Goal: Transaction & Acquisition: Purchase product/service

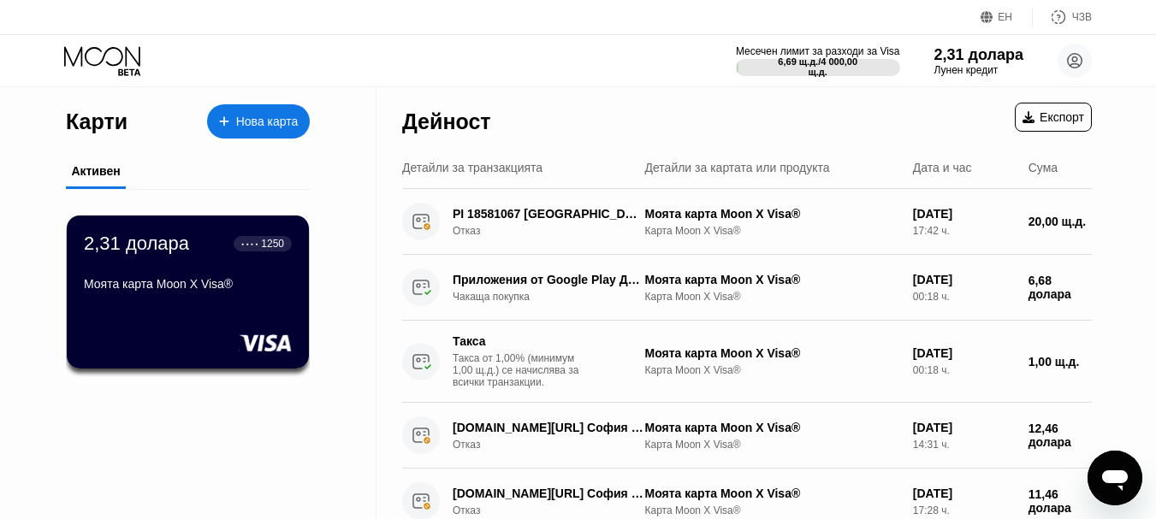
click at [265, 420] on div "2,31 долара ● ● ● ● 1250 Моята карта Moon X Visa®" at bounding box center [188, 305] width 244 height 233
click at [973, 67] on font "Лунен кредит" at bounding box center [965, 70] width 65 height 12
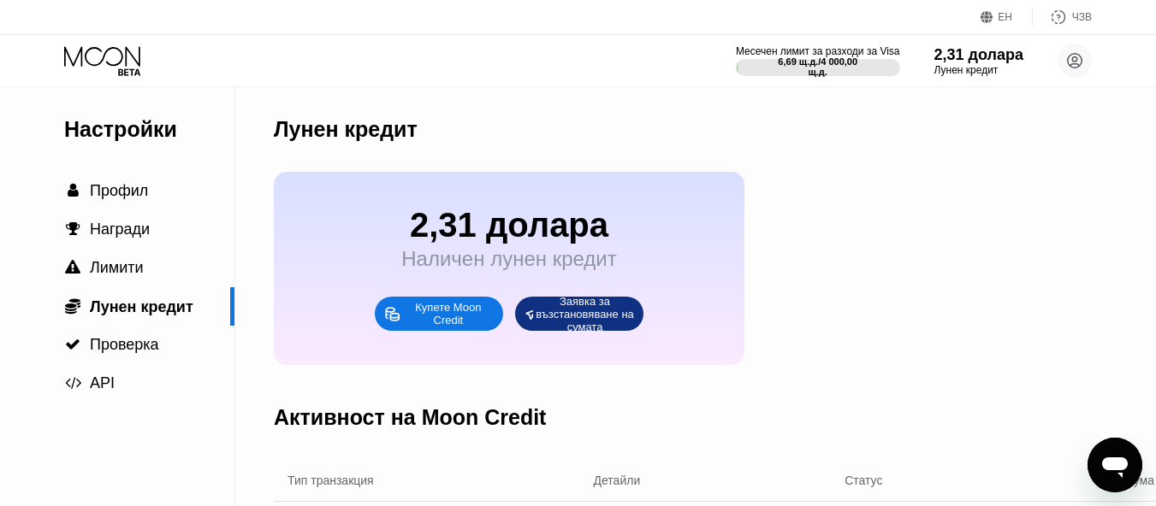
scroll to position [86, 0]
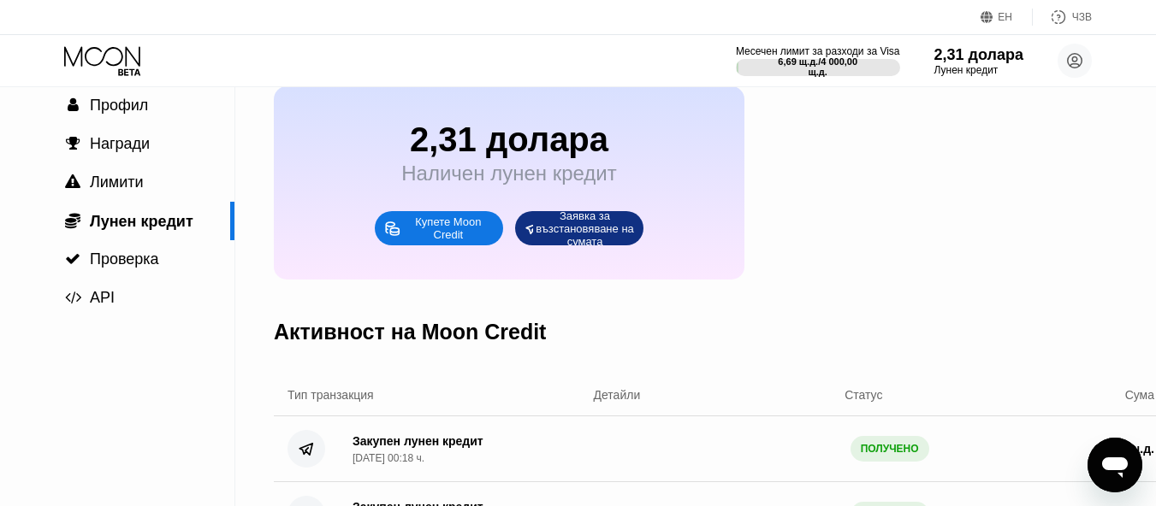
click at [438, 233] on font "Купете Moon Credit" at bounding box center [449, 229] width 69 height 26
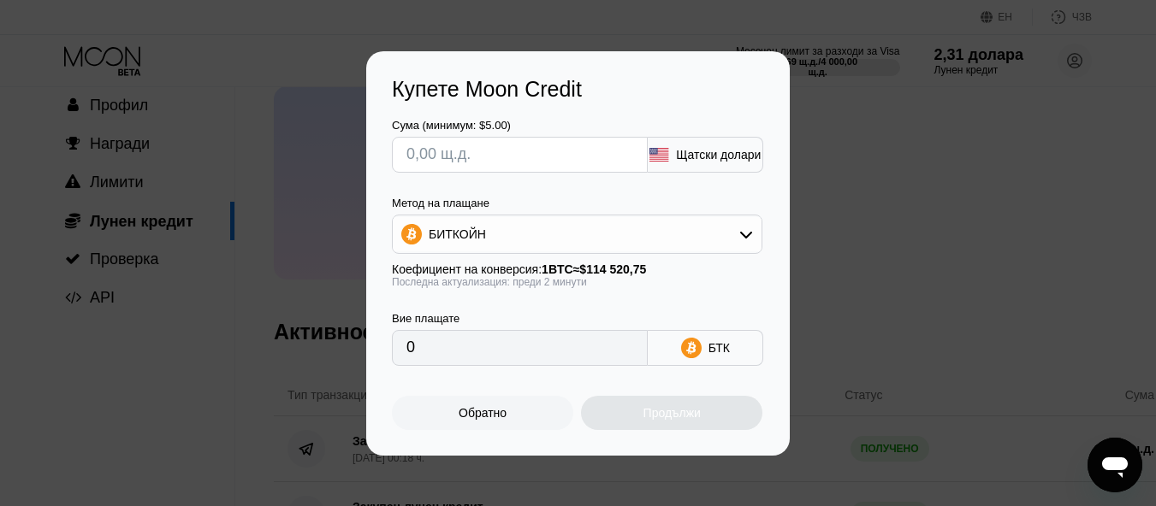
click at [592, 151] on input "text" at bounding box center [519, 155] width 227 height 34
type input "$1"
type input "0.00000874"
type input "$18"
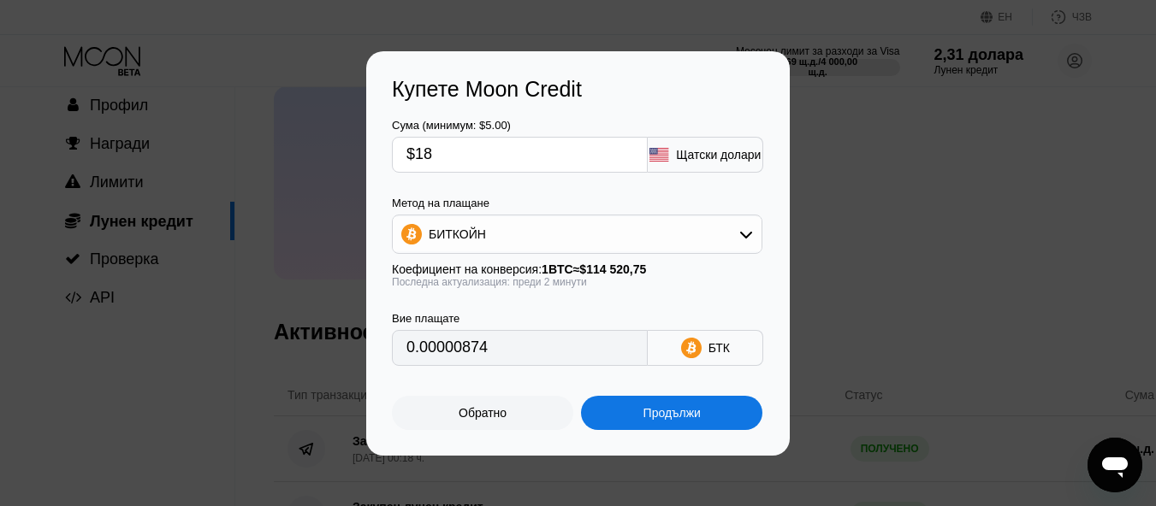
type input "0.00015718"
type input "$18"
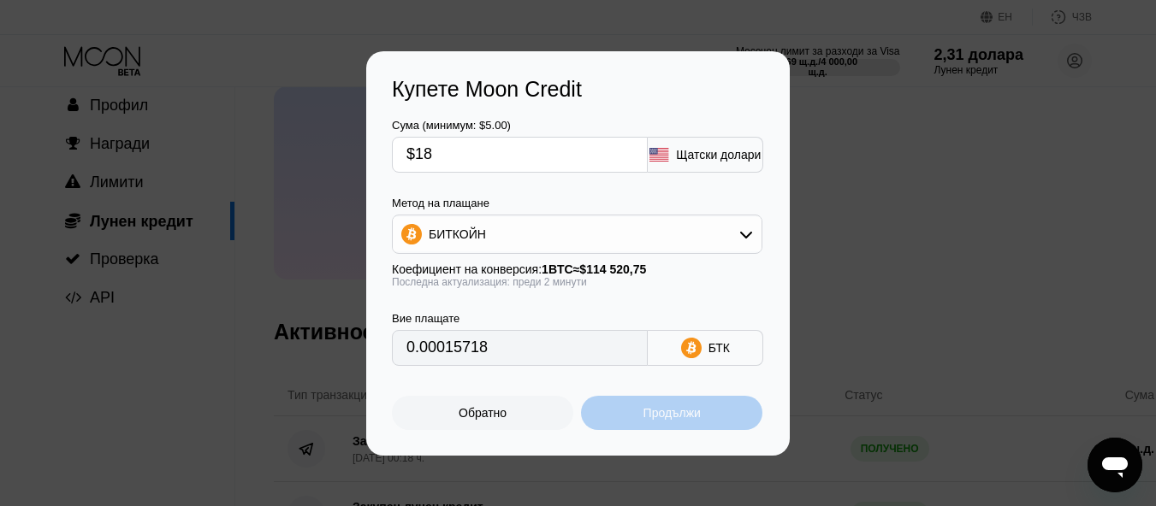
click at [681, 420] on font "Продължи" at bounding box center [671, 413] width 57 height 14
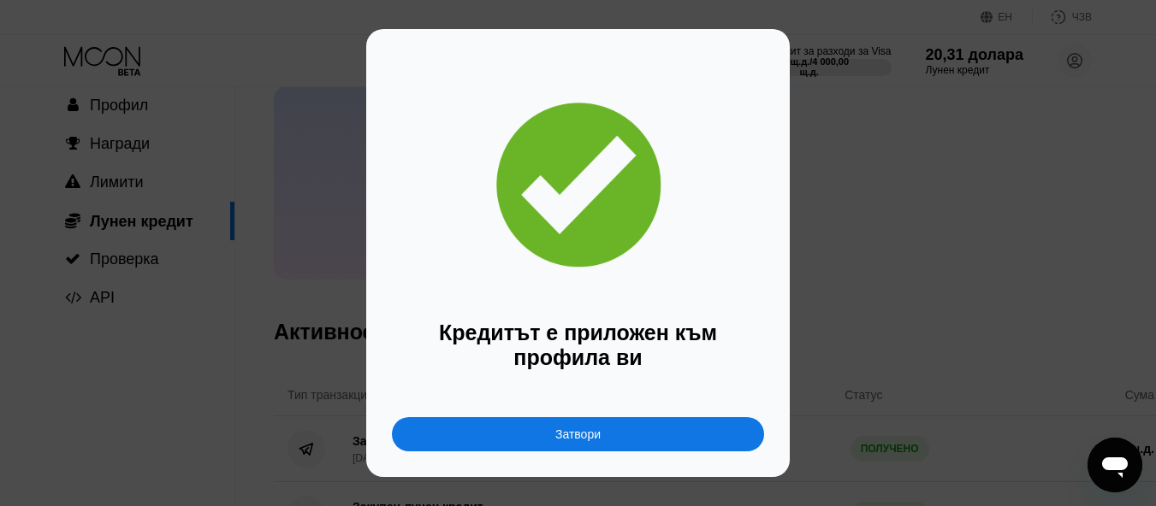
click at [550, 440] on div "Затвори" at bounding box center [578, 435] width 372 height 34
